Goal: Task Accomplishment & Management: Manage account settings

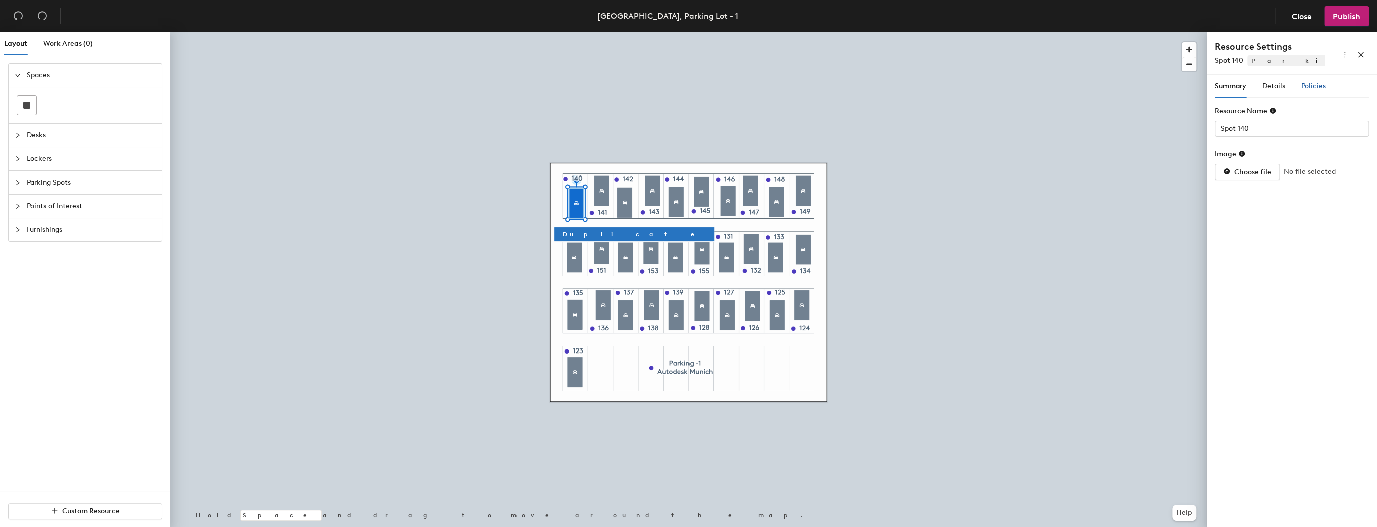
click at [612, 82] on span "Policies" at bounding box center [1313, 86] width 25 height 9
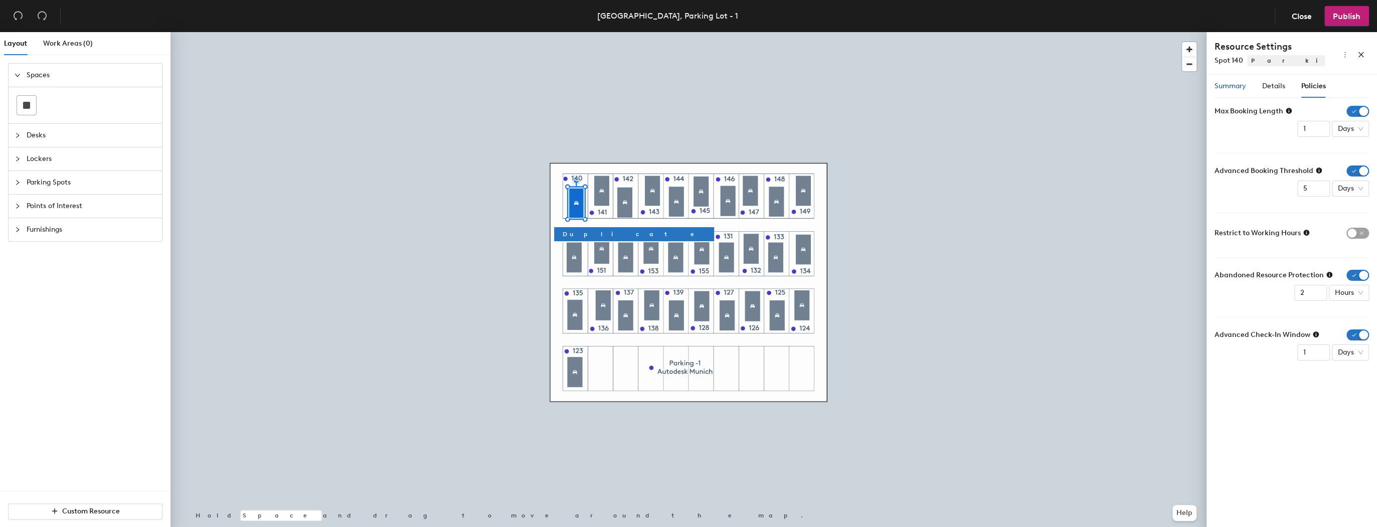
click at [612, 86] on span "Summary" at bounding box center [1230, 86] width 32 height 9
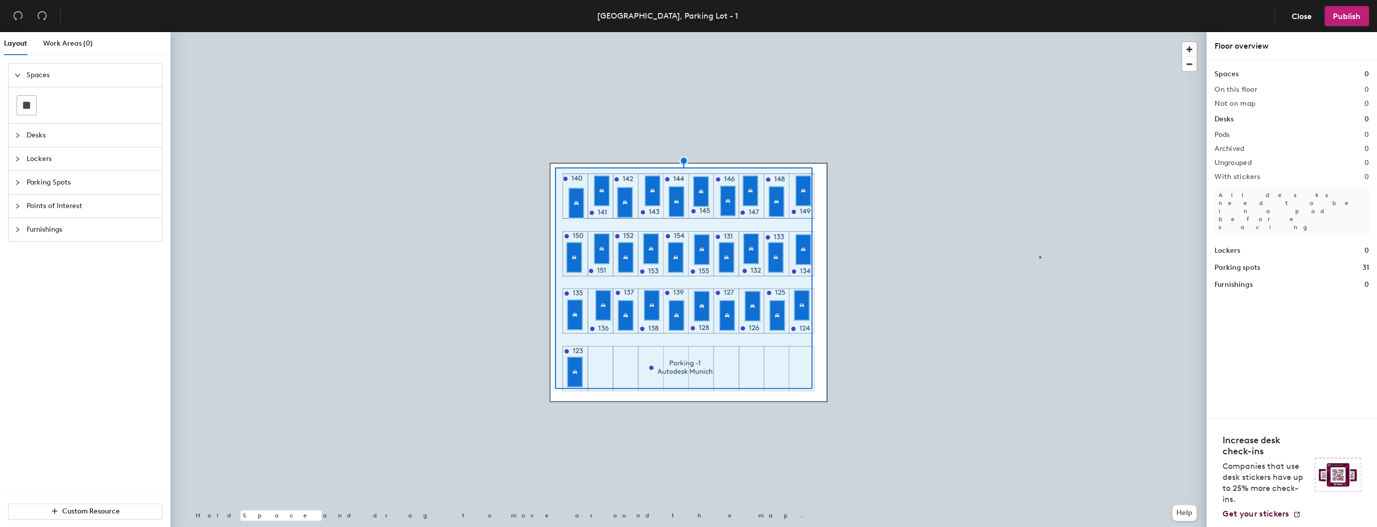
click at [612, 32] on div at bounding box center [688, 32] width 1036 height 0
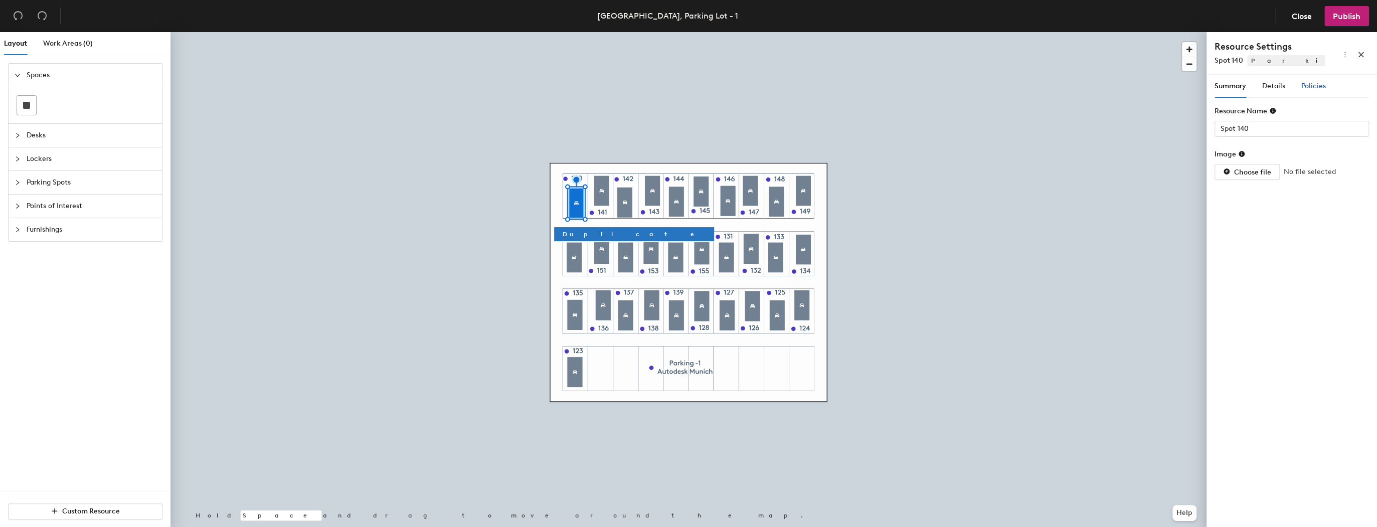
click at [612, 91] on div "Policies" at bounding box center [1313, 86] width 25 height 11
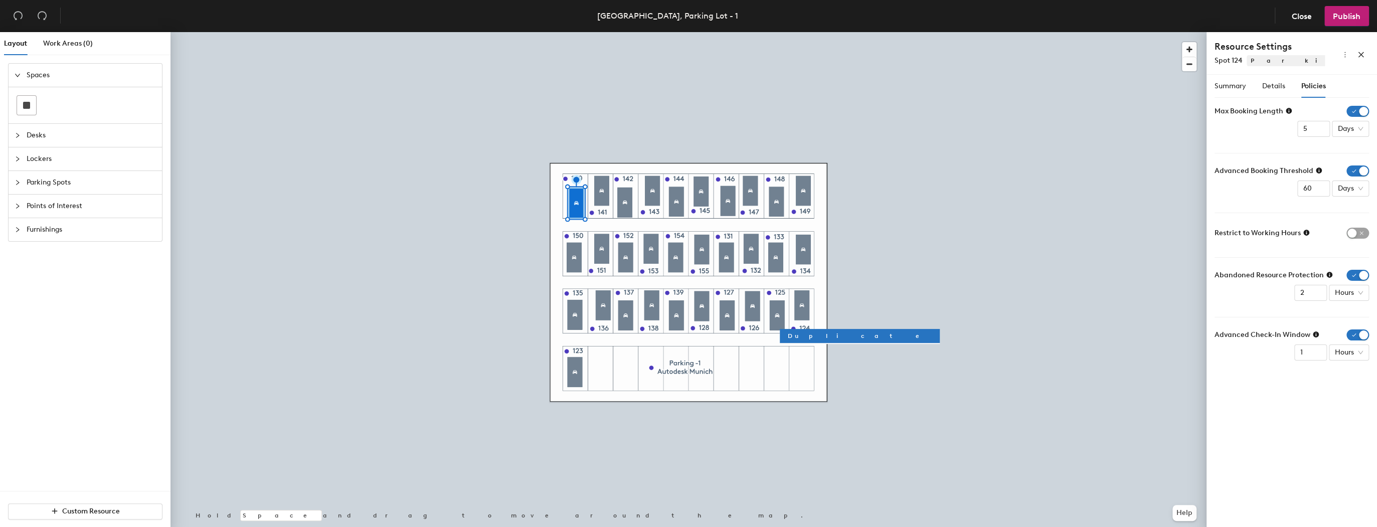
type input "5"
type input "60"
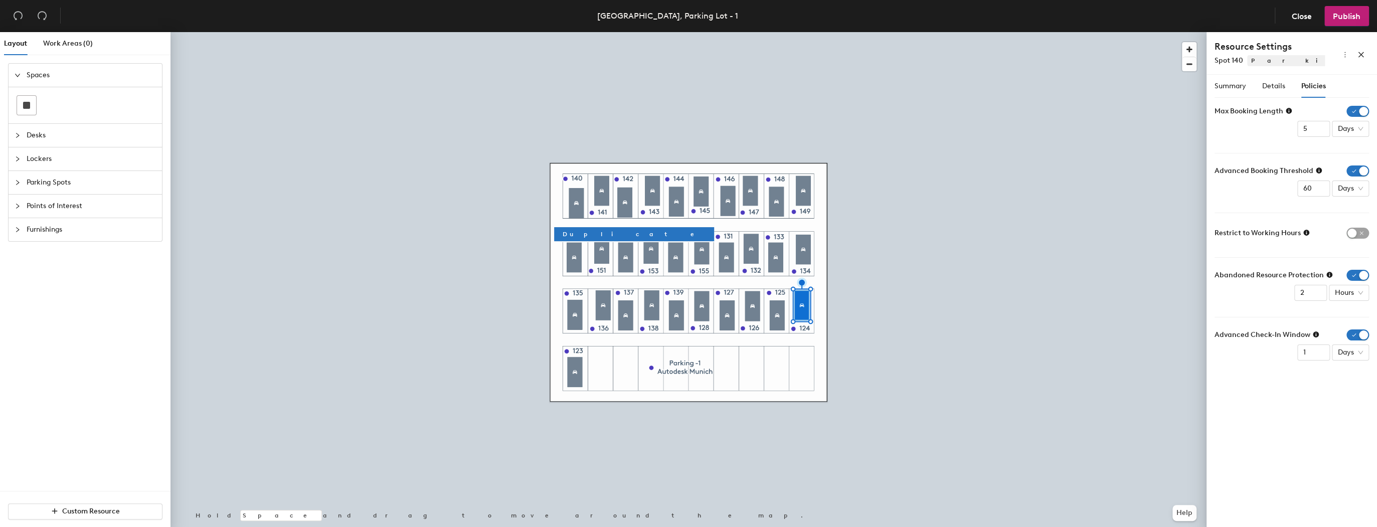
type input "1"
type input "5"
click at [612, 56] on icon "close" at bounding box center [1360, 54] width 7 height 7
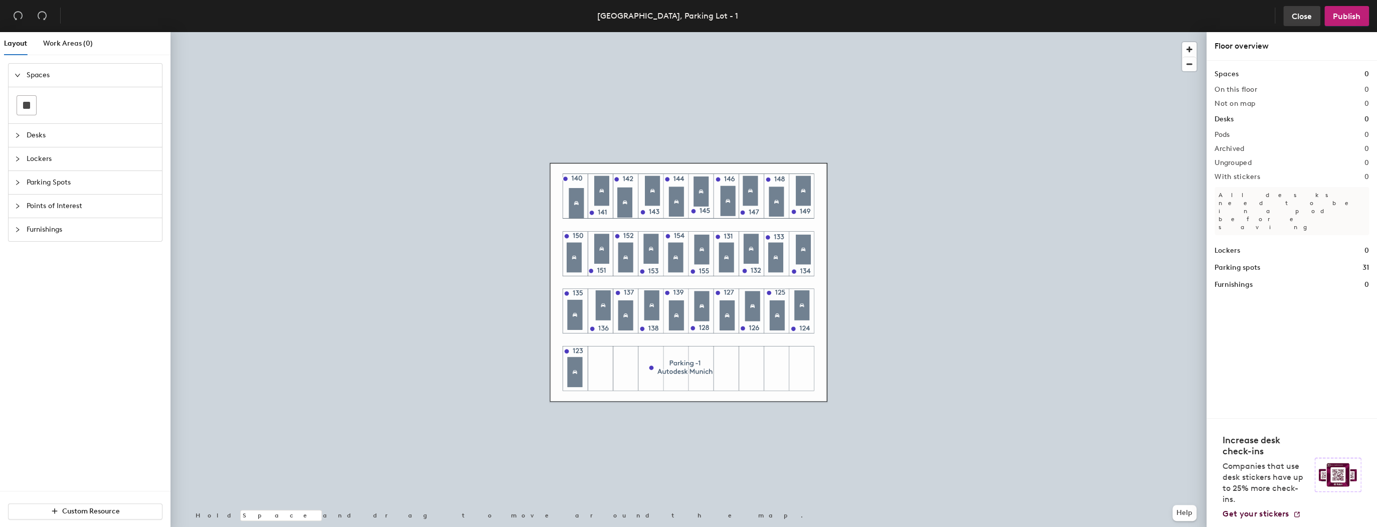
click at [612, 17] on span "Close" at bounding box center [1302, 17] width 20 height 10
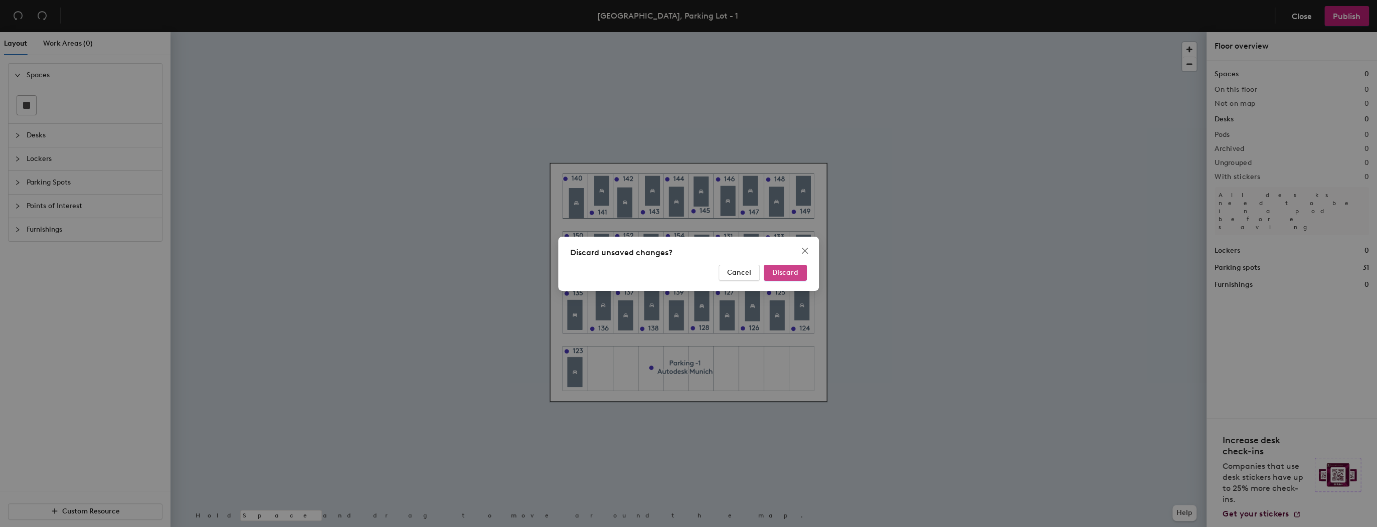
click at [612, 270] on span "Discard" at bounding box center [785, 272] width 26 height 9
